Goal: Task Accomplishment & Management: Manage account settings

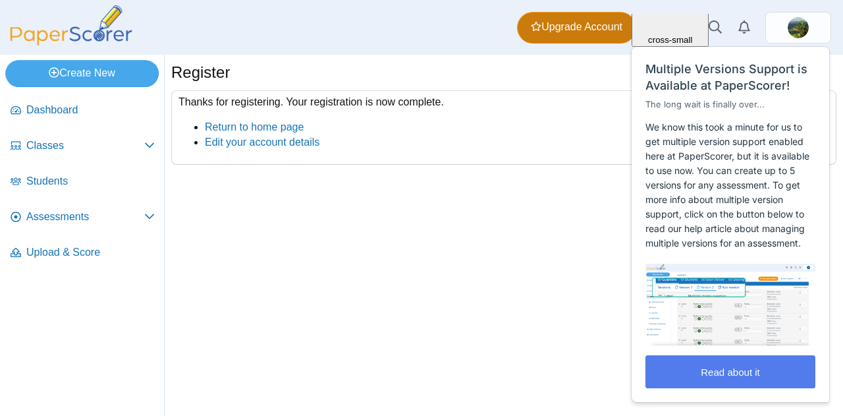
click at [589, 23] on span "Upgrade Account" at bounding box center [577, 27] width 92 height 14
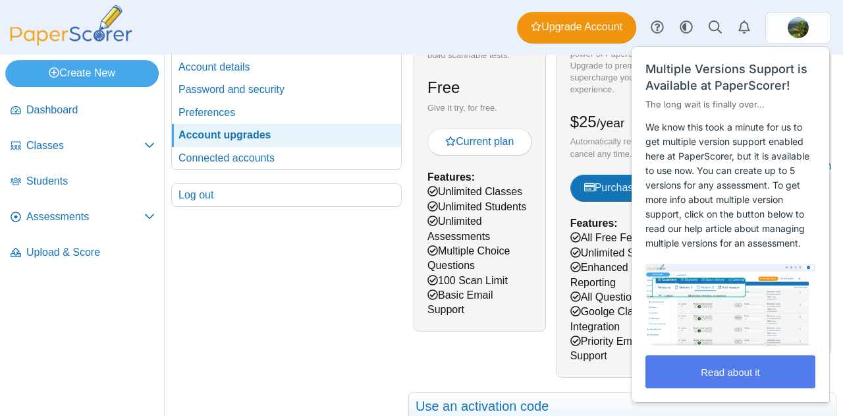
scroll to position [198, 0]
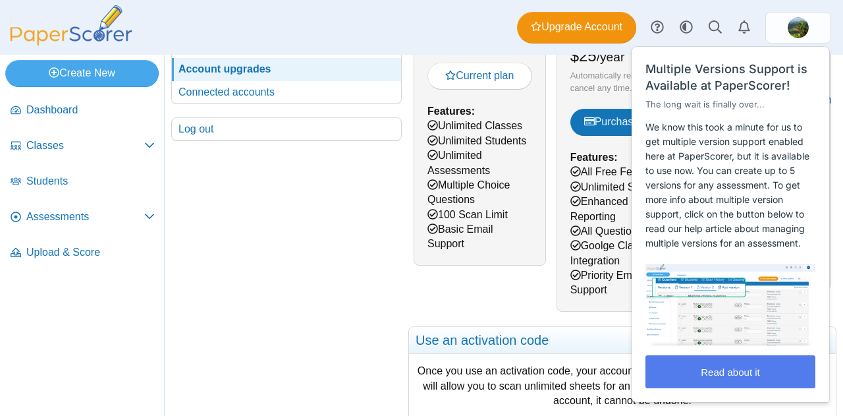
click at [346, 338] on div "Your account Settings Alerts Bookmarks Account details Password and security" at bounding box center [286, 320] width 231 height 824
click at [731, 41] on div "Close cross-small Multiple Versions Support is Available at PaperScorer! The lo…" at bounding box center [731, 220] width 199 height 363
click at [397, 323] on div "Your account Settings Alerts Bookmarks Account details Password and security" at bounding box center [286, 320] width 231 height 824
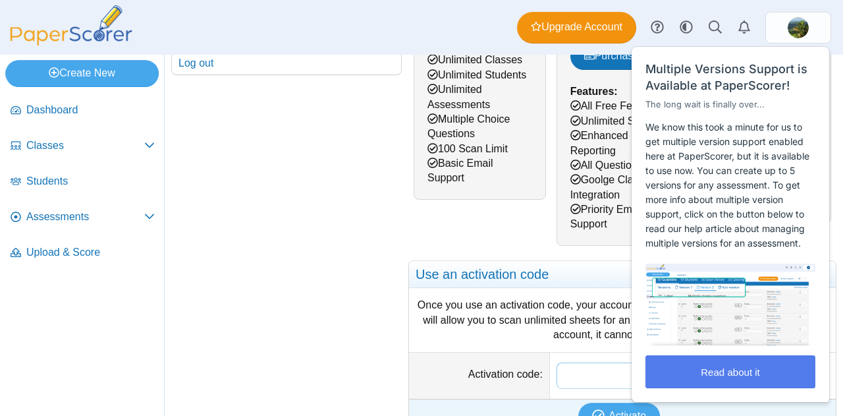
click at [593, 373] on input "Activation code" at bounding box center [693, 375] width 273 height 26
click at [736, 368] on button "Read about it" at bounding box center [731, 371] width 170 height 33
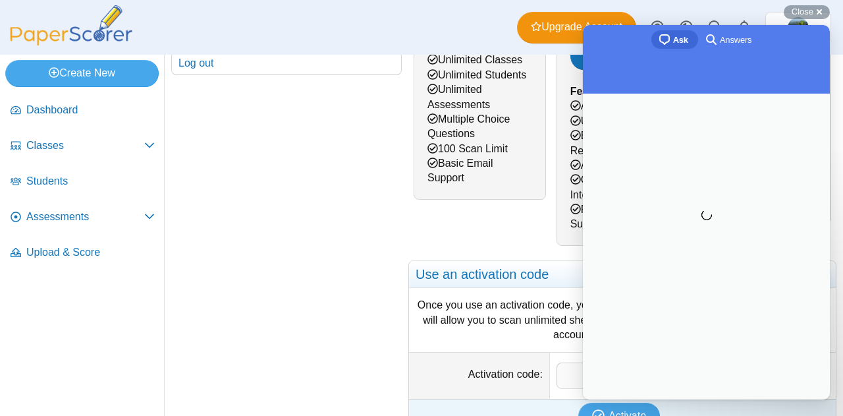
scroll to position [0, 0]
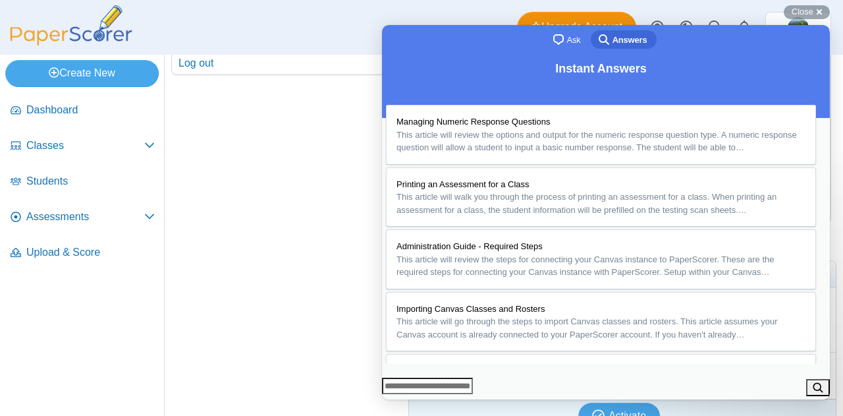
click at [406, 400] on button "Close" at bounding box center [395, 408] width 24 height 17
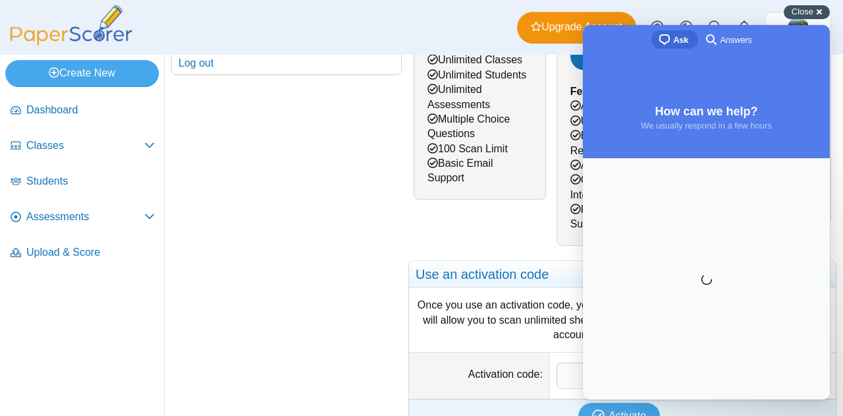
click at [797, 13] on span "Close" at bounding box center [803, 12] width 22 height 10
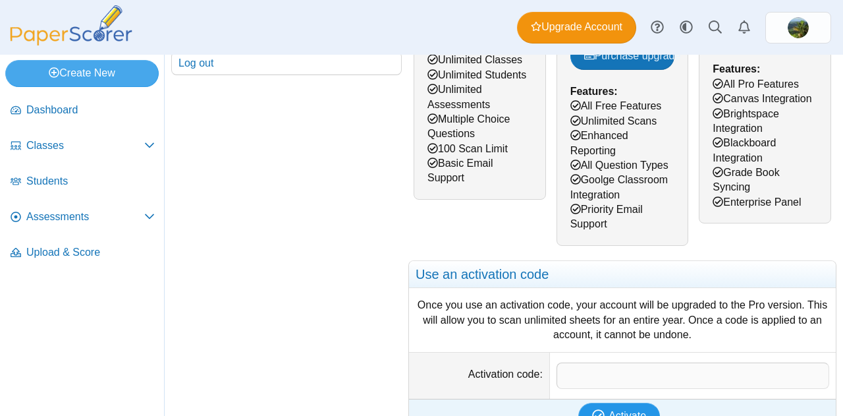
scroll to position [329, 0]
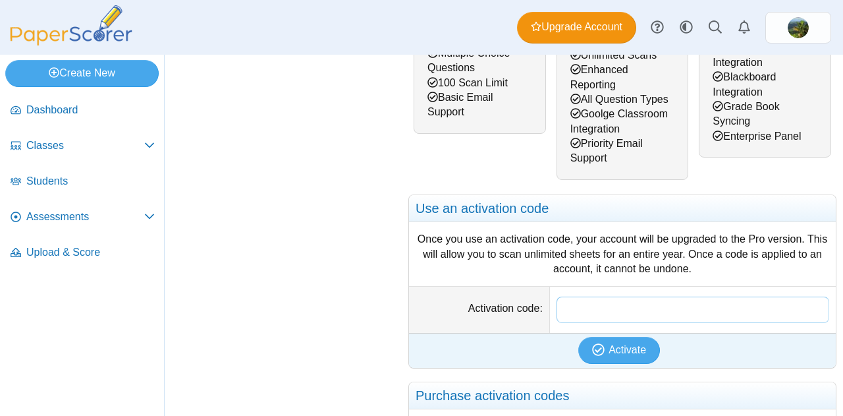
click at [604, 306] on input "Activation code" at bounding box center [693, 309] width 273 height 26
paste input "**********"
type input "**********"
click at [612, 345] on span "Activate" at bounding box center [628, 349] width 38 height 11
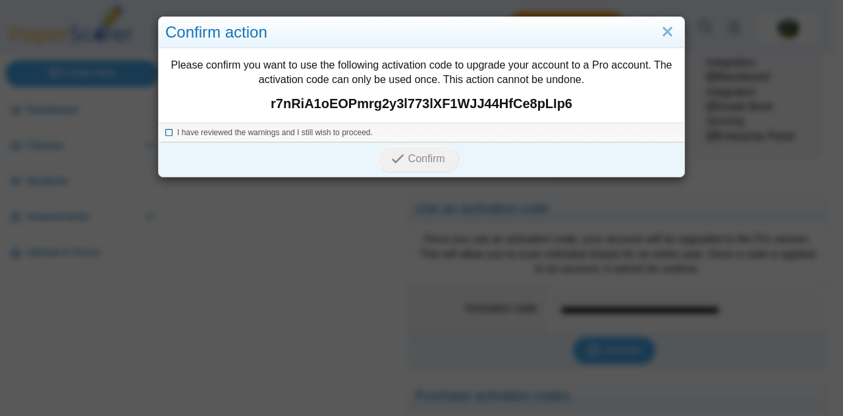
click at [165, 133] on icon at bounding box center [169, 130] width 8 height 7
click at [417, 153] on span "Confirm" at bounding box center [426, 158] width 37 height 11
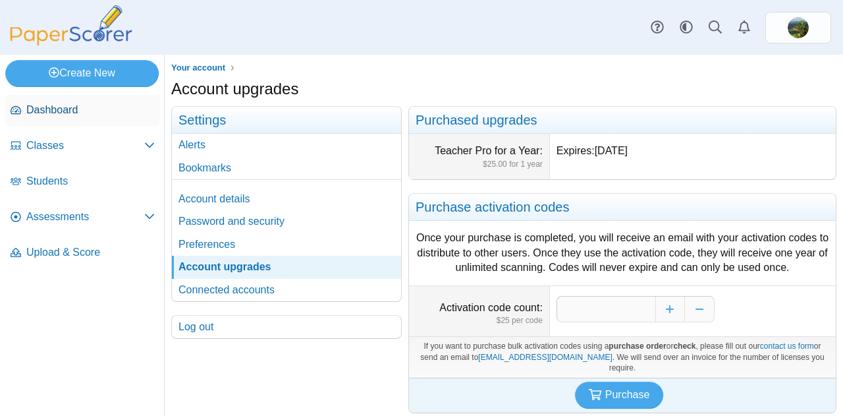
click at [57, 110] on span "Dashboard" at bounding box center [90, 110] width 128 height 14
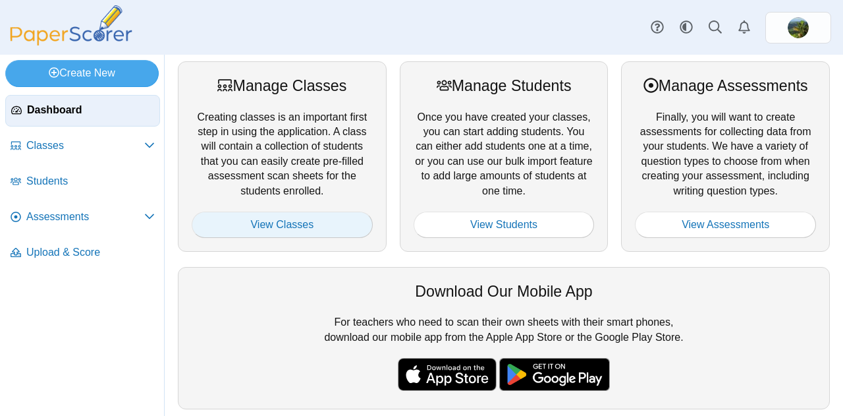
click at [264, 222] on link "View Classes" at bounding box center [282, 224] width 181 height 26
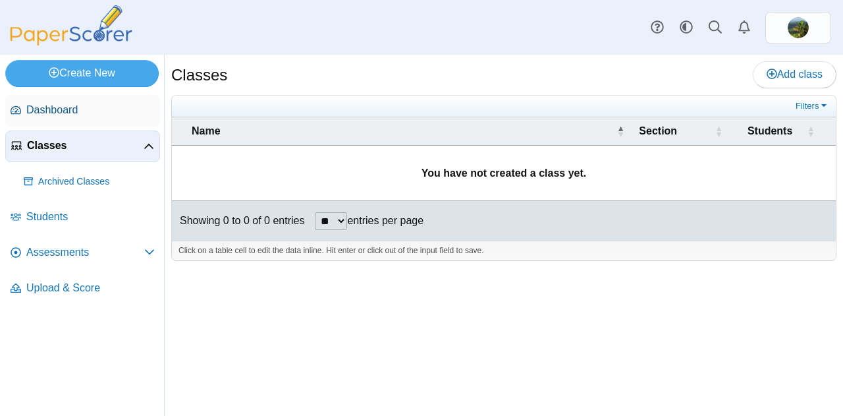
click at [61, 110] on span "Dashboard" at bounding box center [90, 110] width 128 height 14
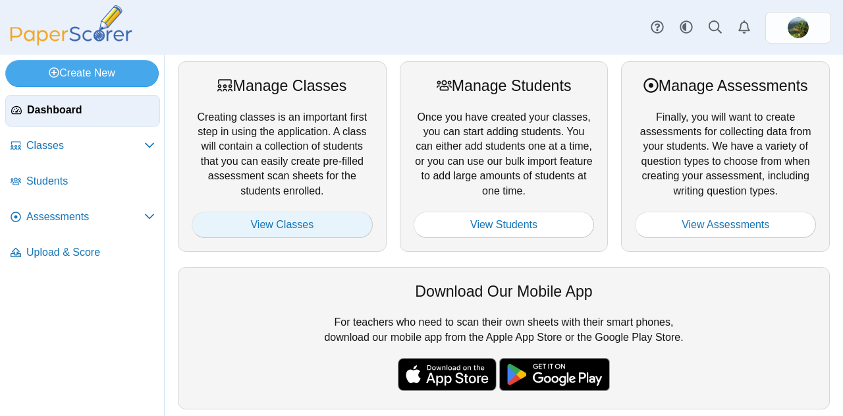
click at [289, 226] on link "View Classes" at bounding box center [282, 224] width 181 height 26
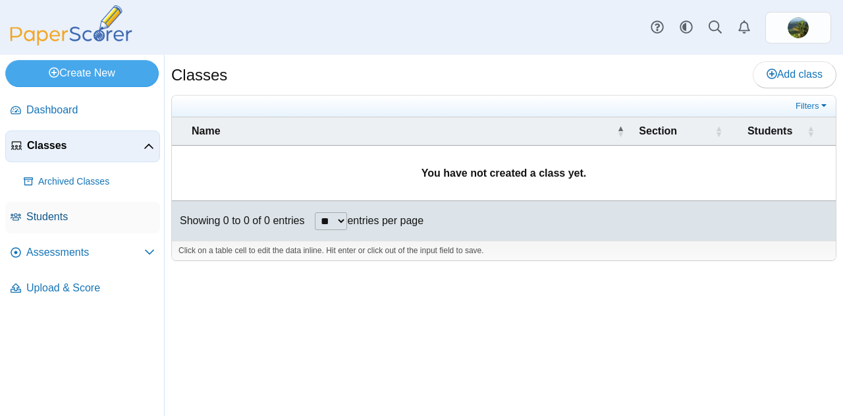
click at [55, 218] on span "Students" at bounding box center [90, 216] width 128 height 14
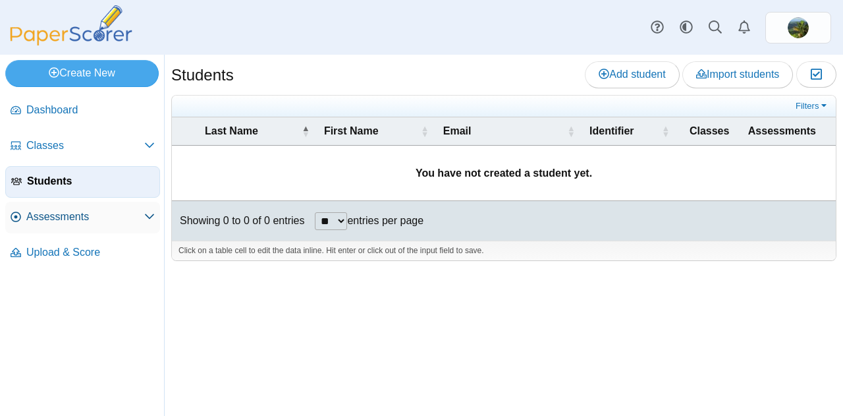
click at [47, 221] on span "Assessments" at bounding box center [85, 216] width 118 height 14
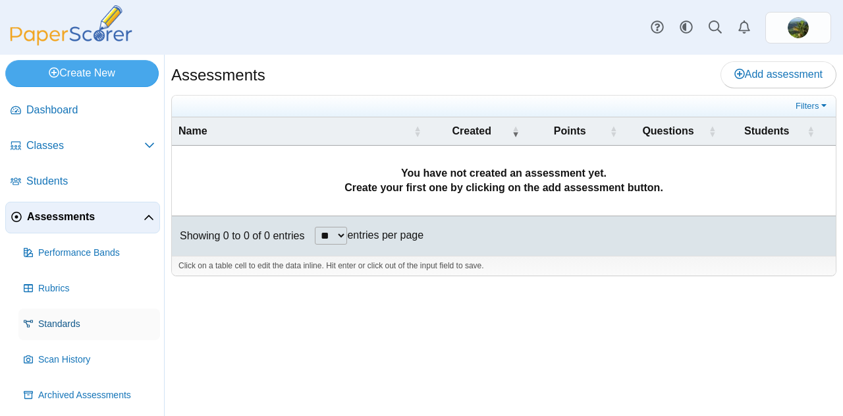
scroll to position [40, 0]
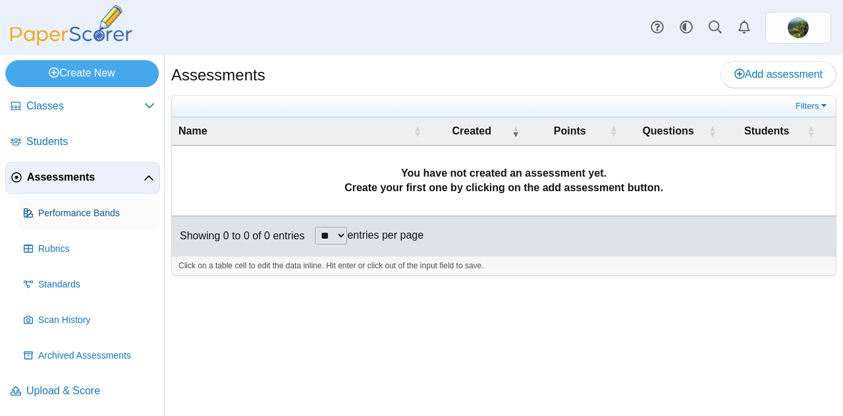
click at [72, 215] on span "Performance Bands" at bounding box center [96, 213] width 117 height 13
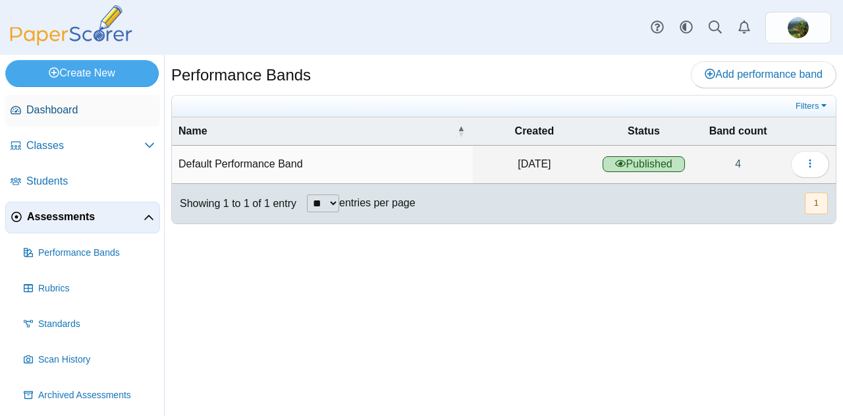
click at [45, 114] on span "Dashboard" at bounding box center [90, 110] width 128 height 14
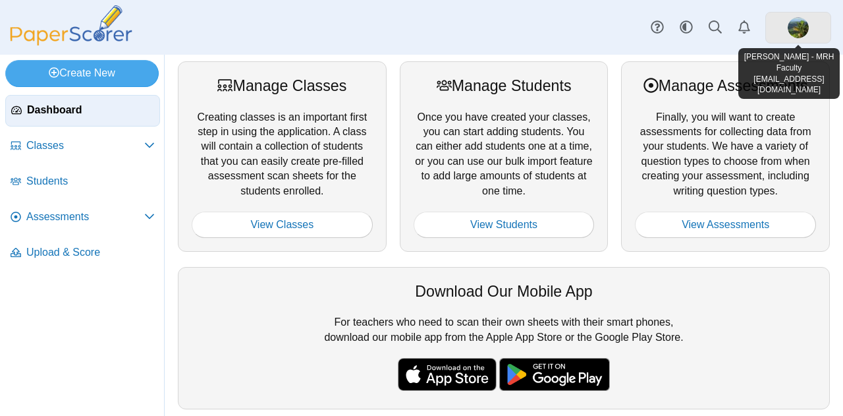
click at [803, 26] on img at bounding box center [798, 27] width 21 height 21
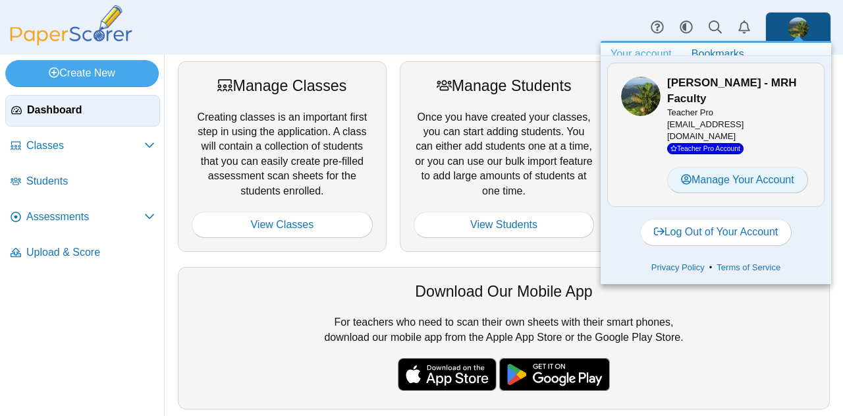
click at [707, 175] on link "Manage Your Account" at bounding box center [737, 180] width 141 height 26
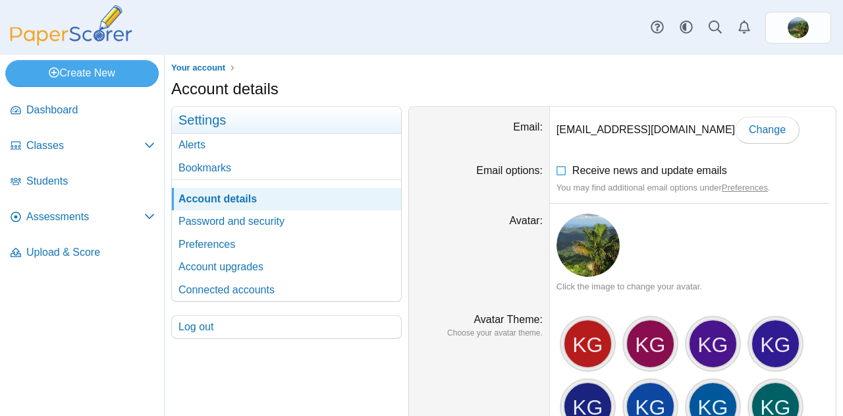
click at [588, 243] on img at bounding box center [588, 244] width 63 height 63
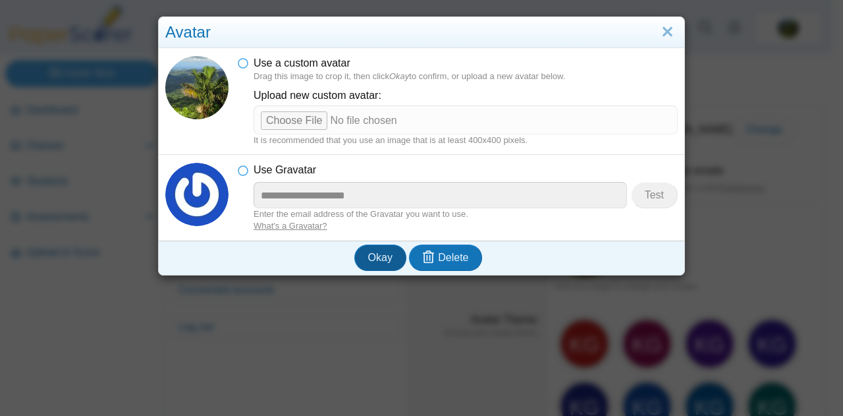
click at [370, 264] on button "Okay" at bounding box center [380, 257] width 52 height 26
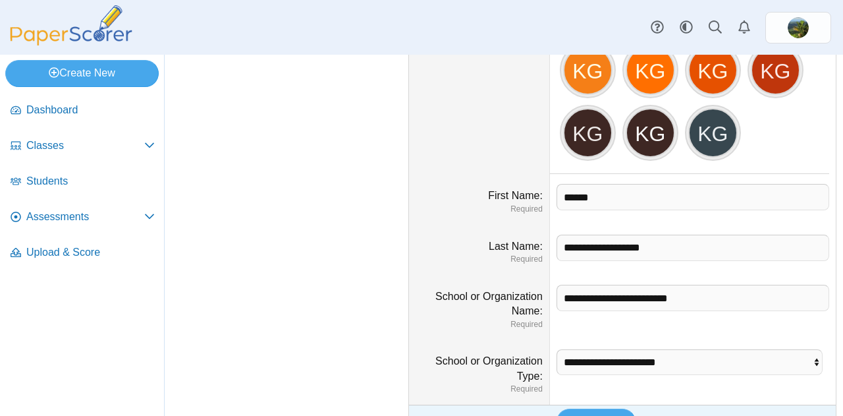
scroll to position [497, 0]
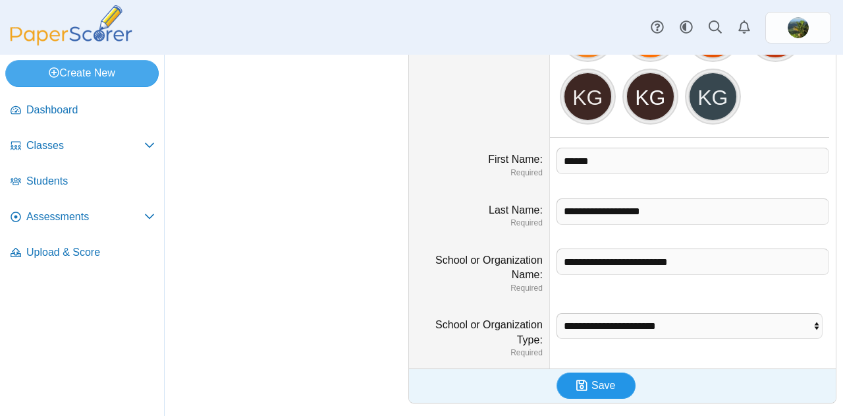
click at [582, 378] on icon "submit" at bounding box center [583, 385] width 15 height 14
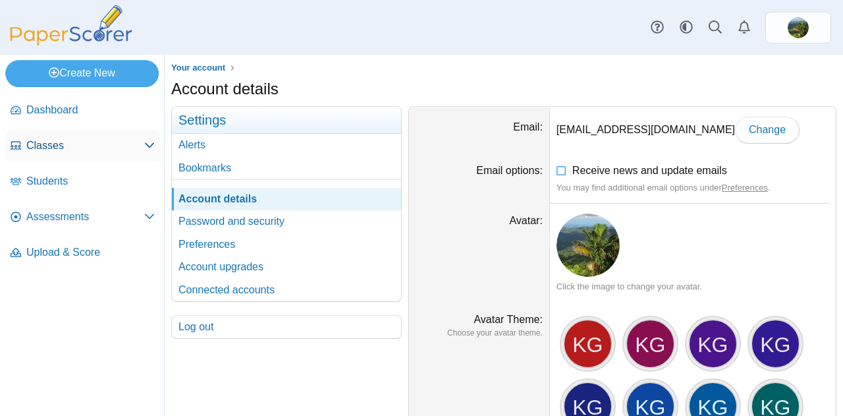
click at [148, 140] on icon at bounding box center [149, 145] width 11 height 11
click at [45, 104] on span "Dashboard" at bounding box center [90, 110] width 128 height 14
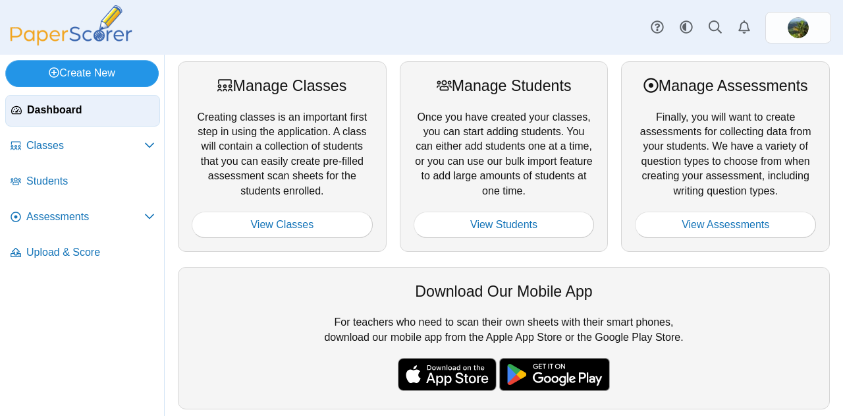
click at [84, 69] on link "Create New" at bounding box center [81, 73] width 153 height 26
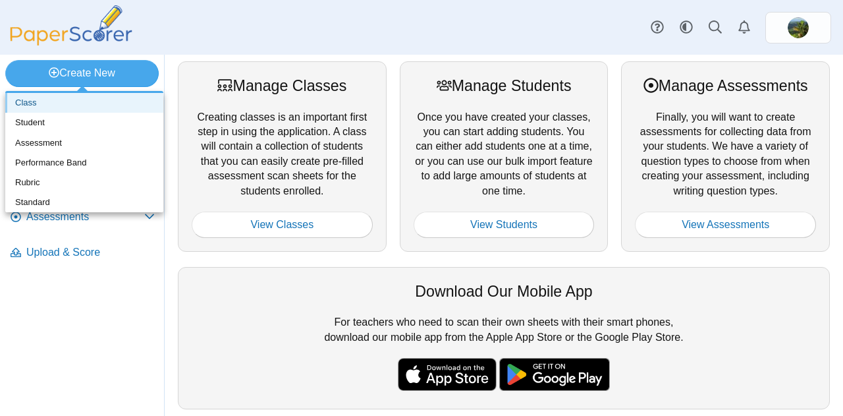
click at [20, 107] on link "Class" at bounding box center [84, 103] width 158 height 20
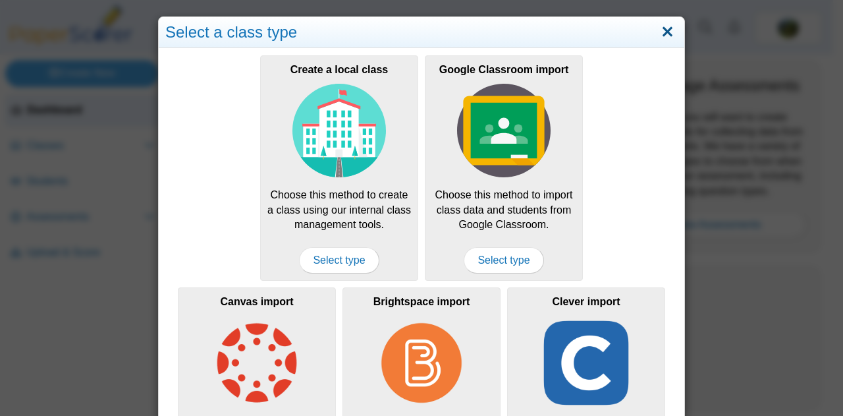
click at [664, 31] on link "Close" at bounding box center [667, 32] width 20 height 22
